Goal: Task Accomplishment & Management: Manage account settings

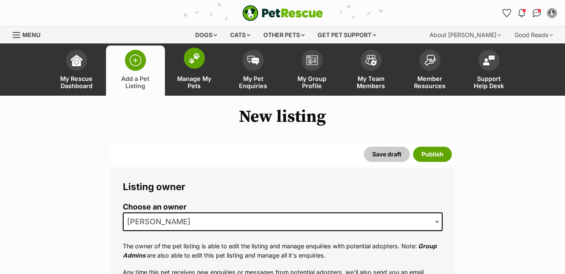
click at [191, 69] on link "Manage My Pets" at bounding box center [194, 70] width 59 height 50
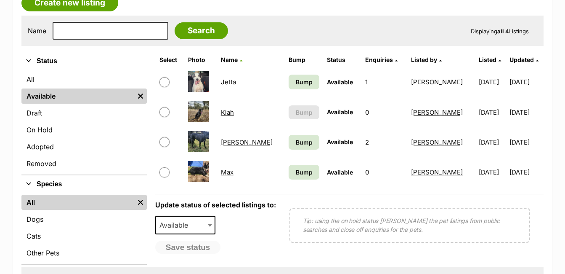
scroll to position [233, 0]
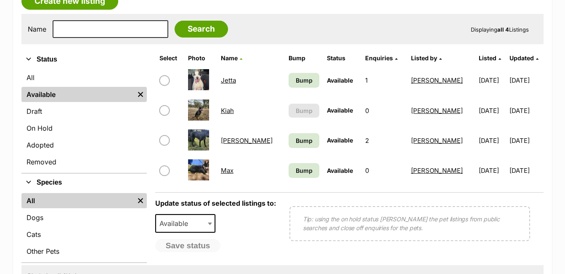
click at [235, 80] on link "Jetta" at bounding box center [228, 80] width 15 height 8
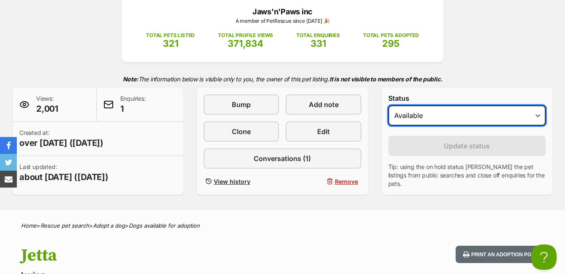
click at [537, 116] on select "Draft - not available as listing has enquires Available On hold Adopted" at bounding box center [466, 115] width 157 height 20
select select "rehomed"
click at [388, 105] on select "Draft - not available as listing has enquires Available On hold Adopted" at bounding box center [466, 115] width 157 height 20
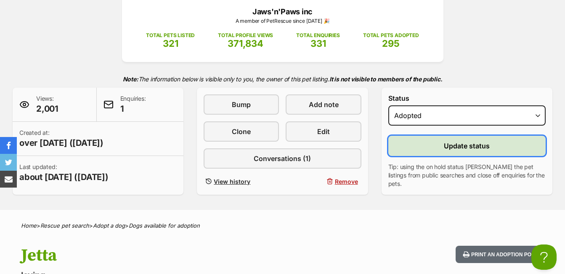
click at [477, 145] on span "Update status" at bounding box center [467, 146] width 46 height 10
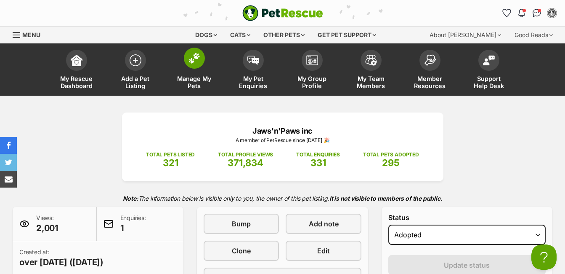
click at [184, 72] on link "Manage My Pets" at bounding box center [194, 70] width 59 height 50
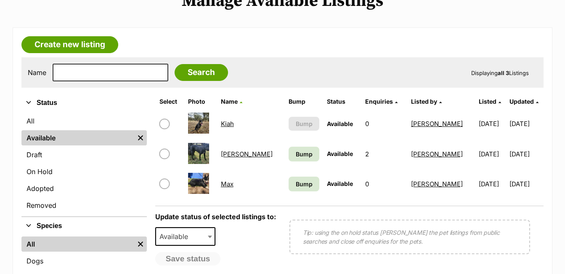
scroll to position [193, 0]
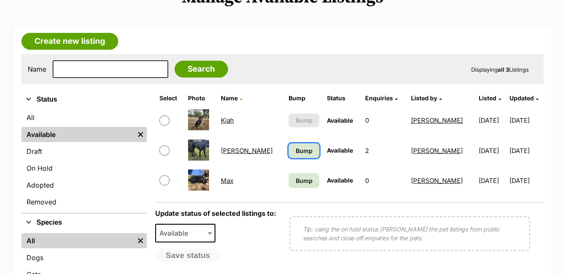
click at [296, 153] on span "Bump" at bounding box center [304, 150] width 17 height 9
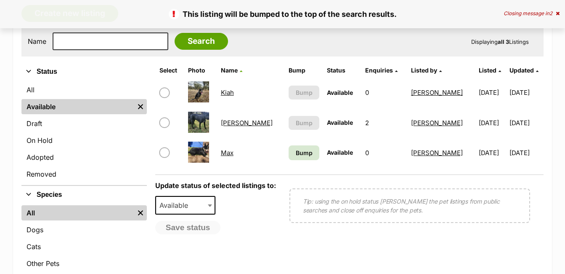
scroll to position [224, 0]
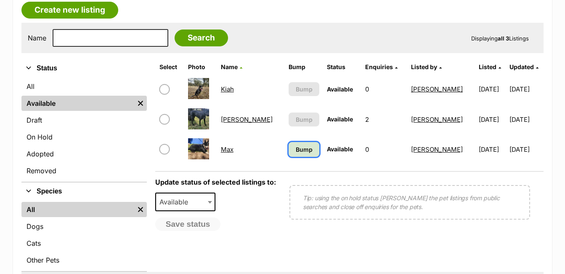
click at [296, 149] on span "Bump" at bounding box center [304, 149] width 17 height 9
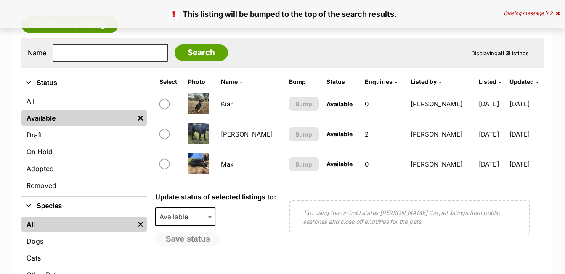
scroll to position [308, 0]
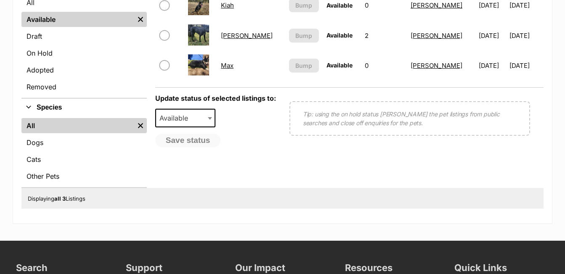
click at [229, 63] on link "Max" at bounding box center [227, 65] width 13 height 8
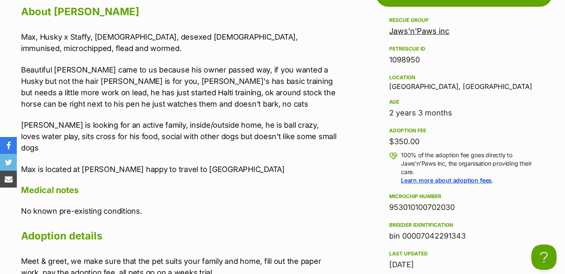
scroll to position [768, 0]
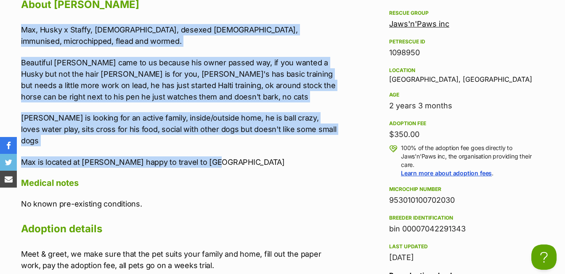
drag, startPoint x: 225, startPoint y: 149, endPoint x: 20, endPoint y: 27, distance: 238.9
click at [20, 27] on div "Upload Videos About Max Max, Husky x Staffy, 15 months old, desexed male, immun…" at bounding box center [175, 129] width 324 height 326
drag, startPoint x: 20, startPoint y: 27, endPoint x: 120, endPoint y: 78, distance: 112.6
copy div "Max, Husky x Staffy, 15 months old, desexed male, immunised, microchipped, flea…"
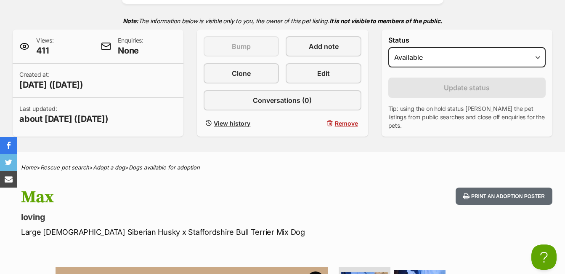
scroll to position [160, 0]
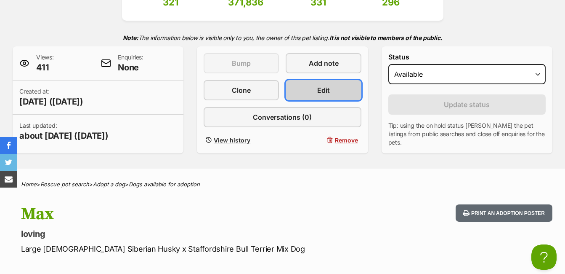
click at [341, 86] on link "Edit" at bounding box center [323, 90] width 75 height 20
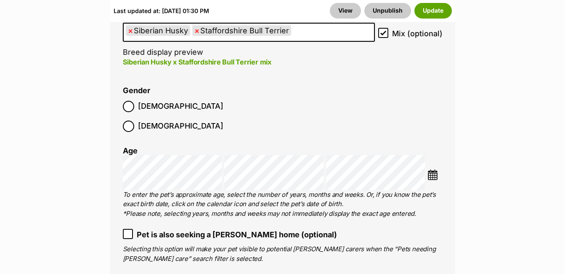
scroll to position [1283, 0]
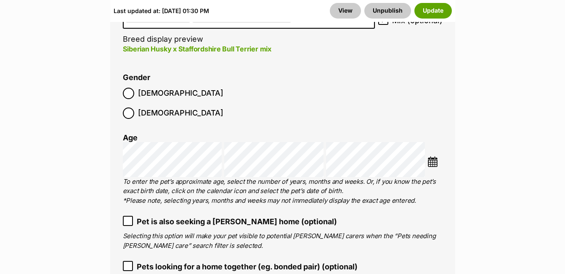
click at [436, 156] on img at bounding box center [433, 161] width 11 height 11
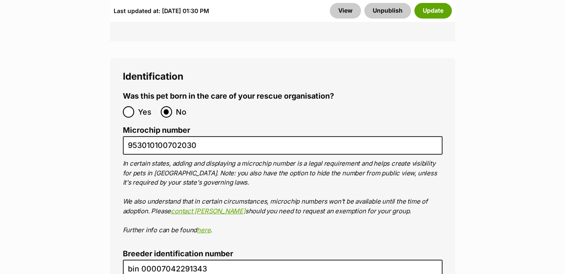
scroll to position [2919, 0]
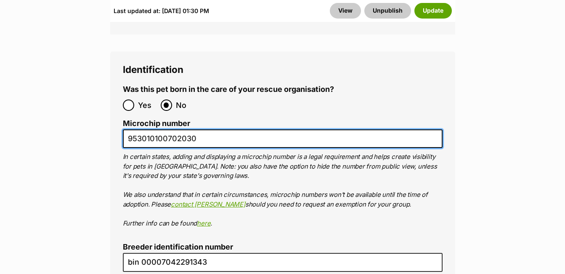
drag, startPoint x: 197, startPoint y: 78, endPoint x: 120, endPoint y: 78, distance: 76.6
click at [120, 78] on div "Identification Was this pet born in the care of your rescue organisation? Yes N…" at bounding box center [282, 201] width 345 height 300
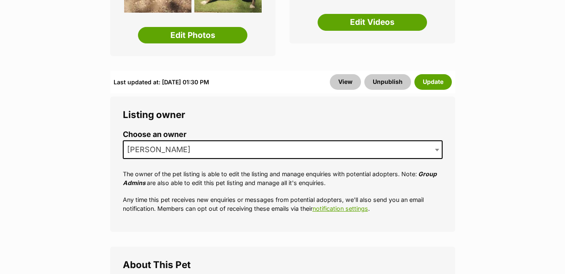
scroll to position [220, 0]
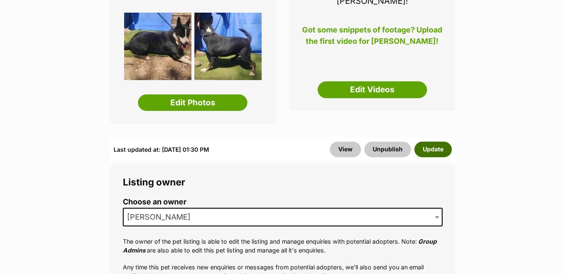
click at [436, 141] on button "Update" at bounding box center [433, 148] width 37 height 15
